Goal: Task Accomplishment & Management: Manage account settings

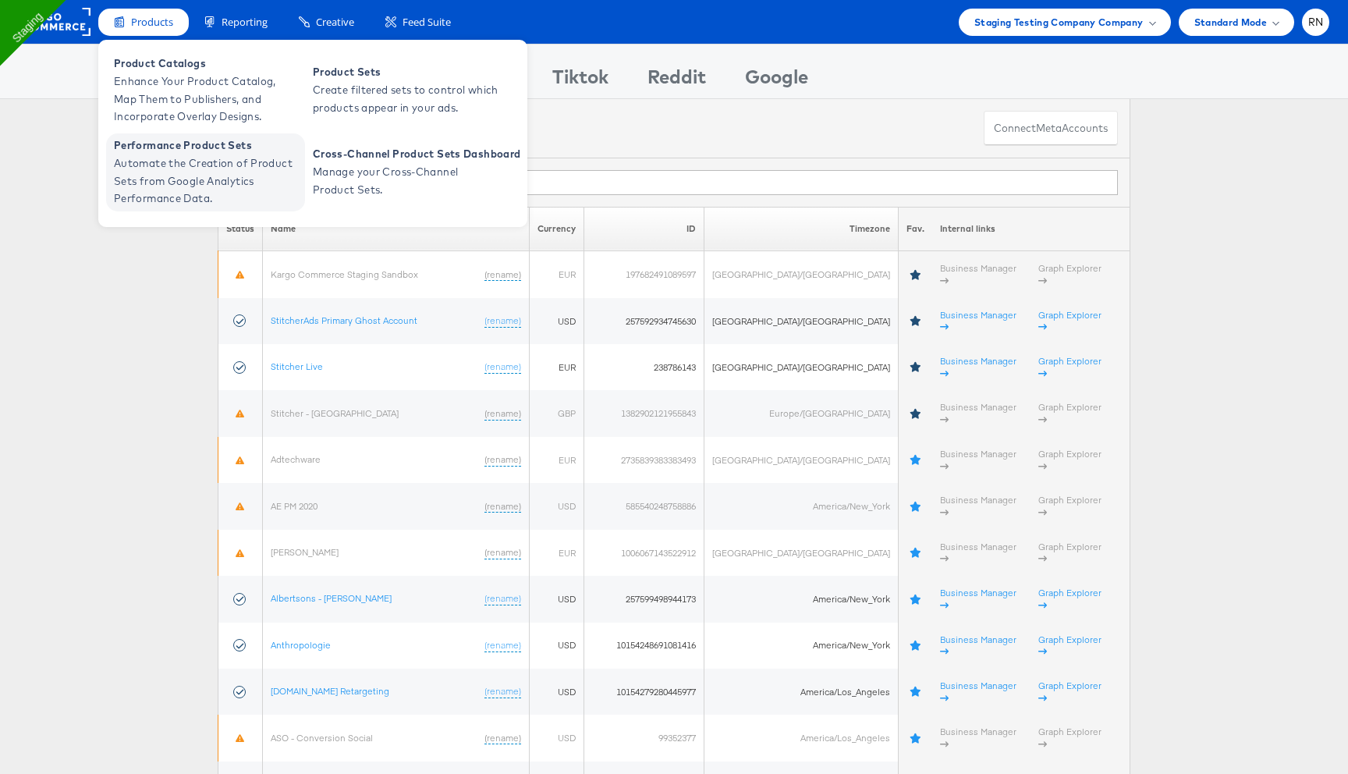
click at [194, 166] on span "Automate the Creation of Product Sets from Google Analytics Performance Data." at bounding box center [207, 180] width 187 height 53
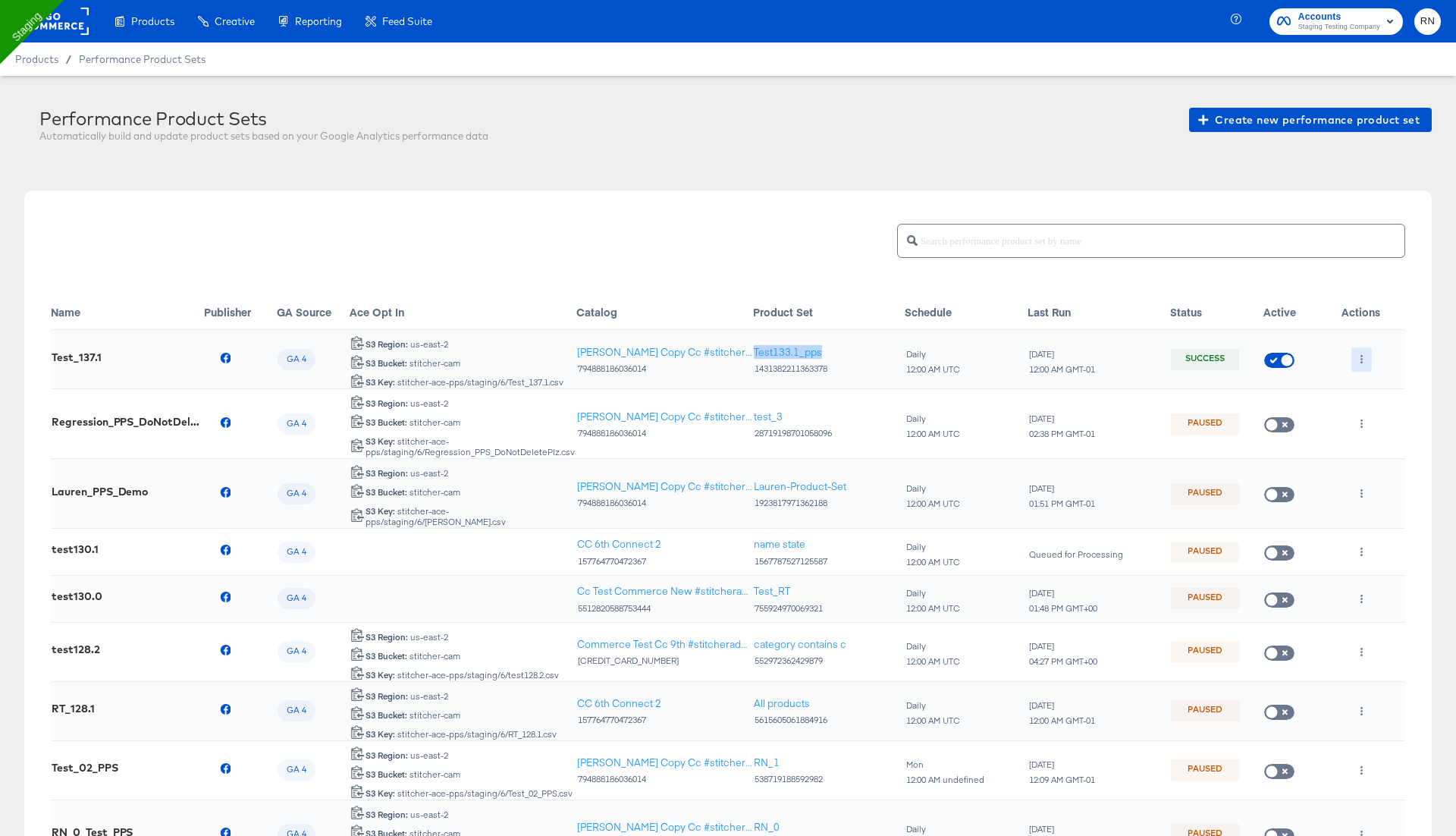
click at [1361, 355] on icon "button" at bounding box center [1362, 359] width 2 height 9
click at [1375, 390] on li "Edit" at bounding box center [1391, 389] width 81 height 25
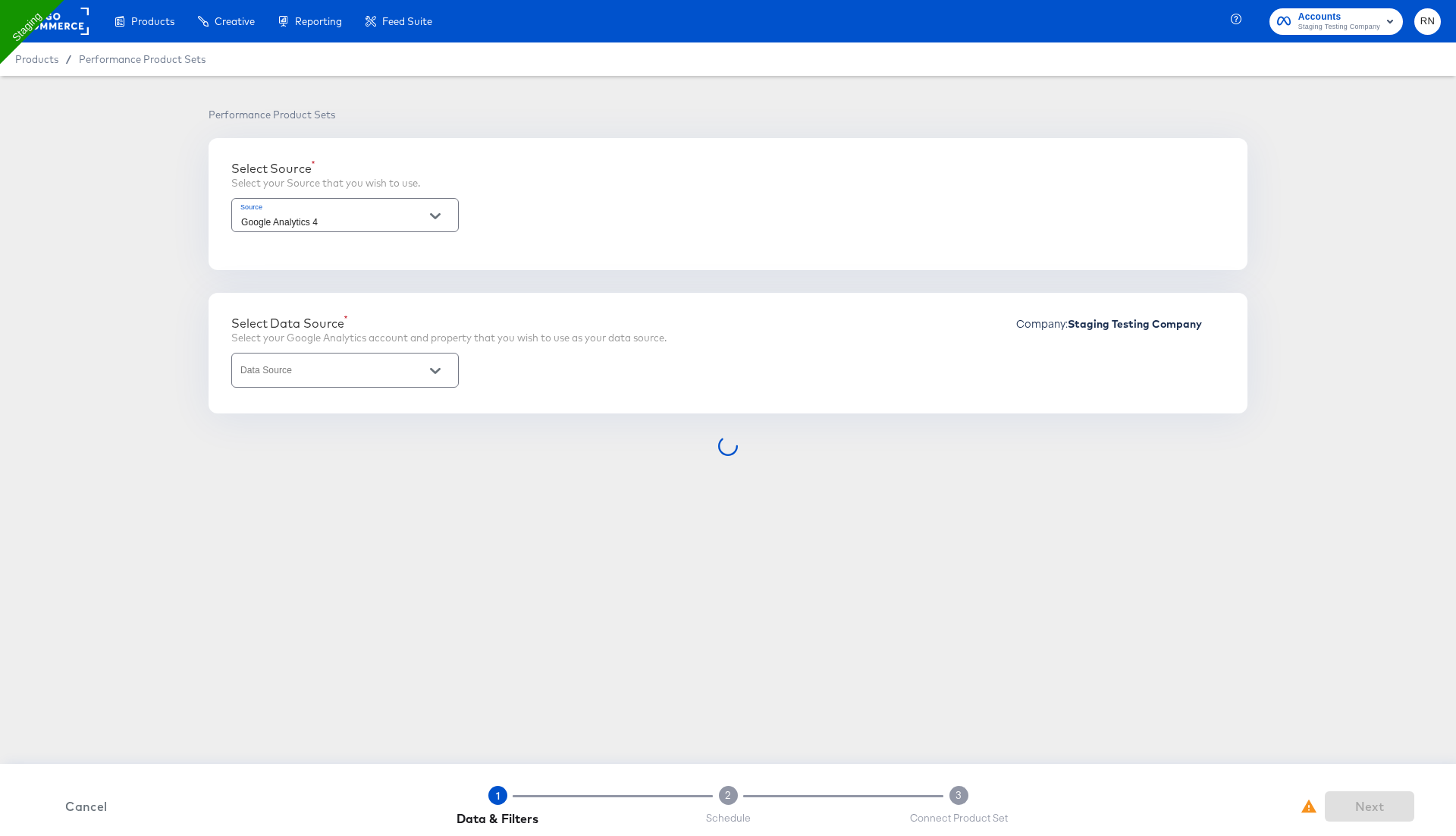
type input "Clarks US - GA4"
